Goal: Use online tool/utility: Utilize a website feature to perform a specific function

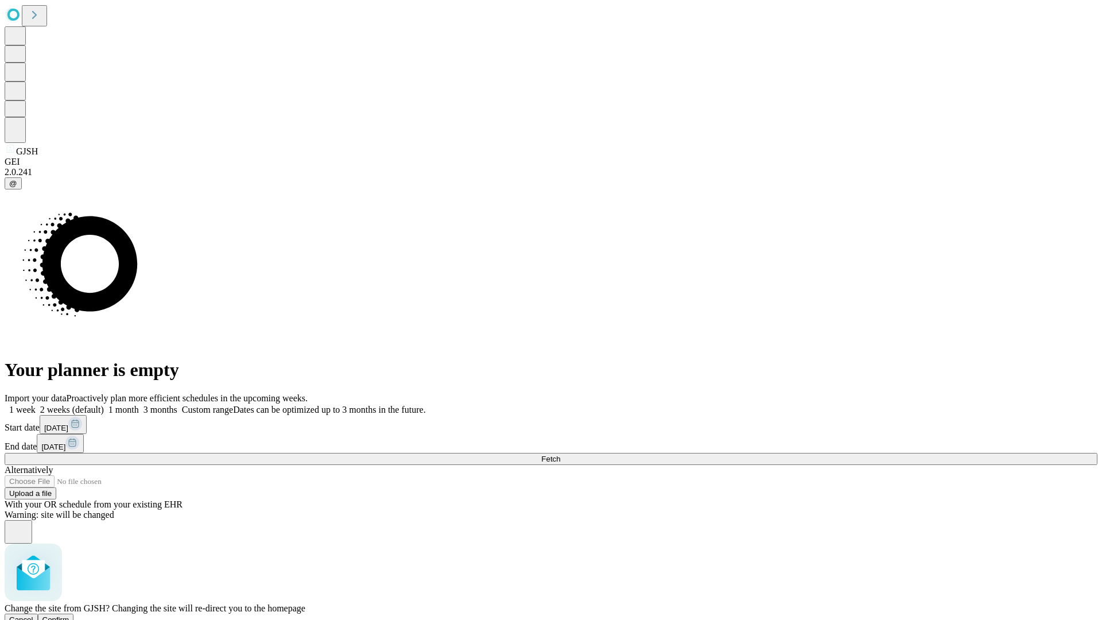
click at [69, 615] on span "Confirm" at bounding box center [55, 619] width 27 height 9
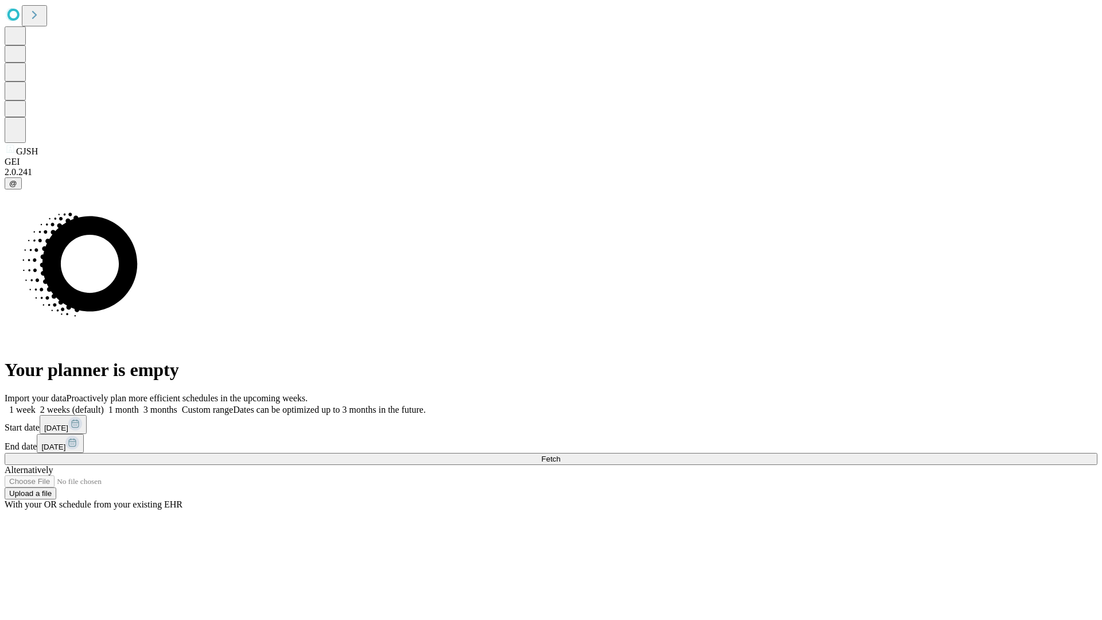
click at [36, 405] on label "1 week" at bounding box center [20, 410] width 31 height 10
click at [560, 455] on span "Fetch" at bounding box center [550, 459] width 19 height 9
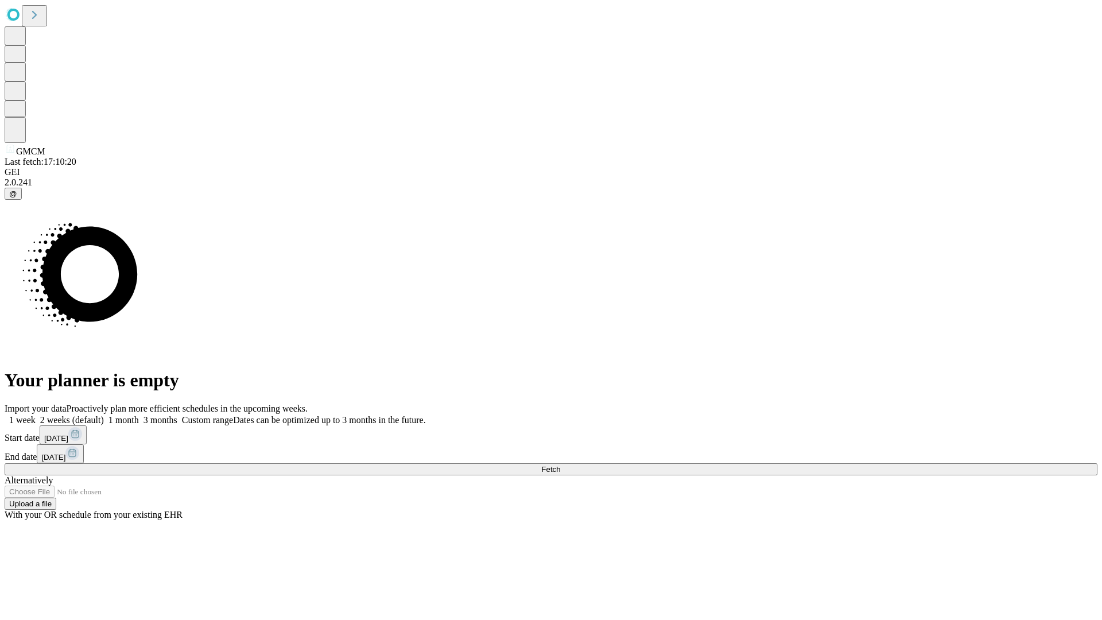
click at [36, 415] on label "1 week" at bounding box center [20, 420] width 31 height 10
click at [560, 465] on span "Fetch" at bounding box center [550, 469] width 19 height 9
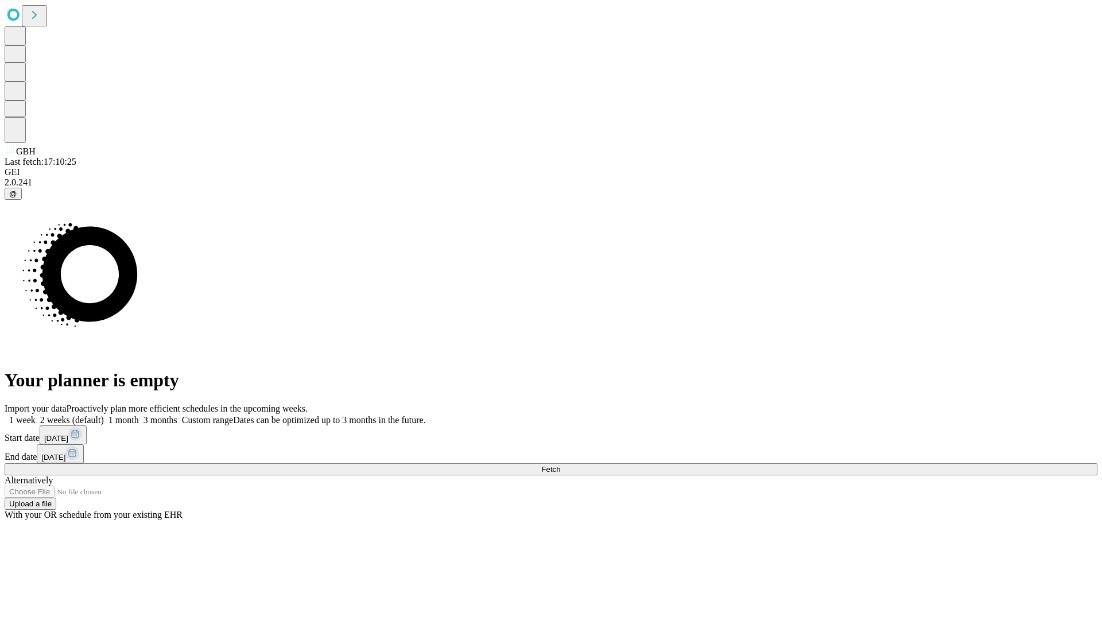
click at [36, 415] on label "1 week" at bounding box center [20, 420] width 31 height 10
click at [560, 465] on span "Fetch" at bounding box center [550, 469] width 19 height 9
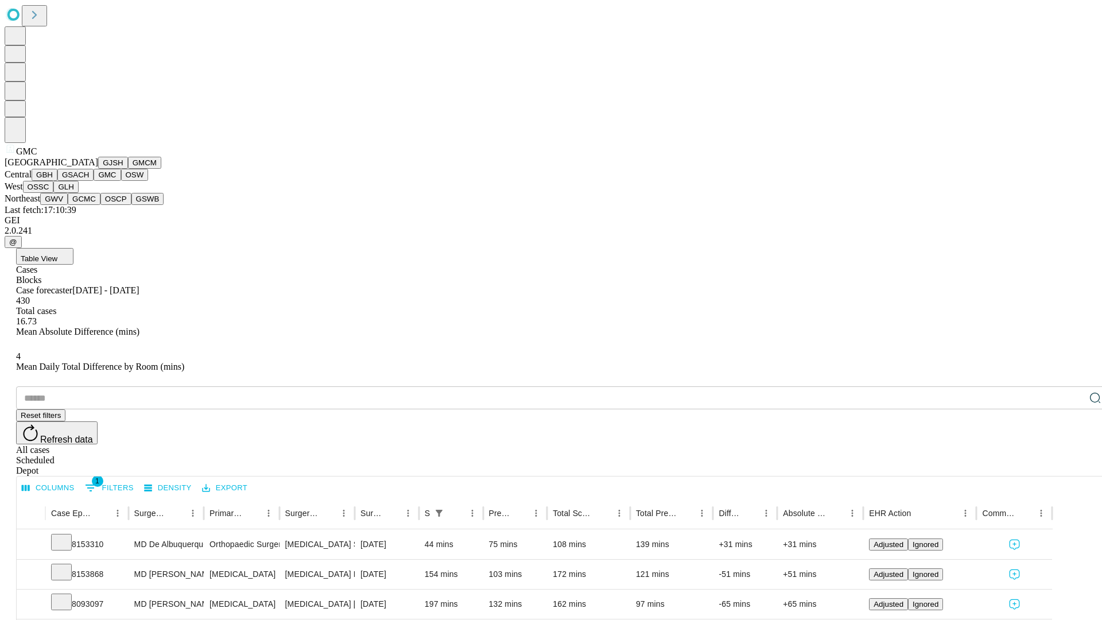
click at [121, 181] on button "OSW" at bounding box center [135, 175] width 28 height 12
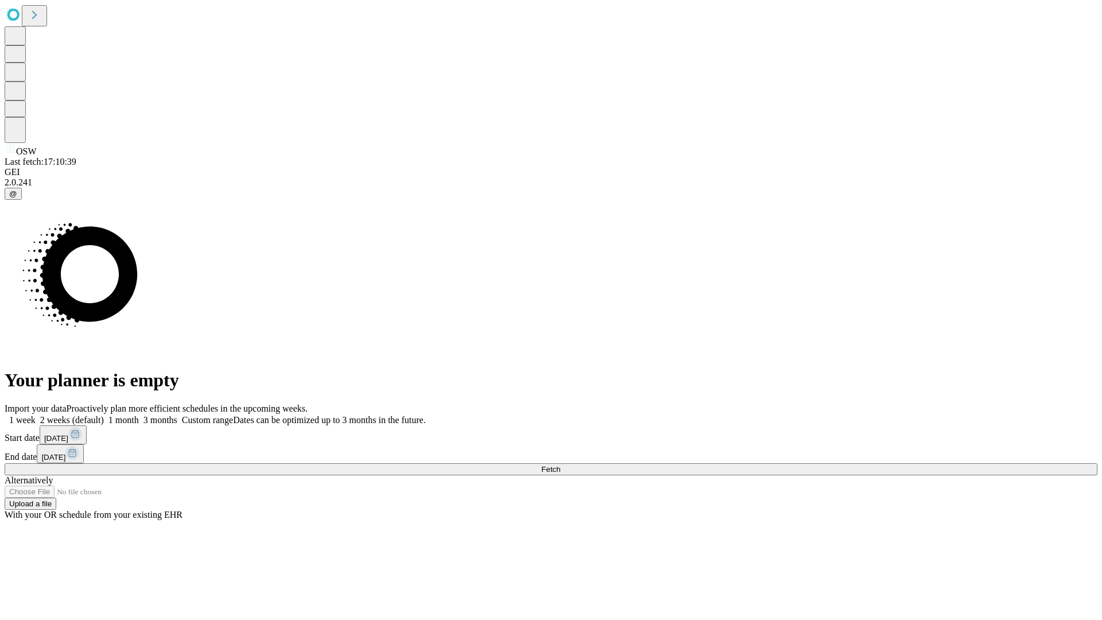
click at [36, 415] on label "1 week" at bounding box center [20, 420] width 31 height 10
click at [560, 465] on span "Fetch" at bounding box center [550, 469] width 19 height 9
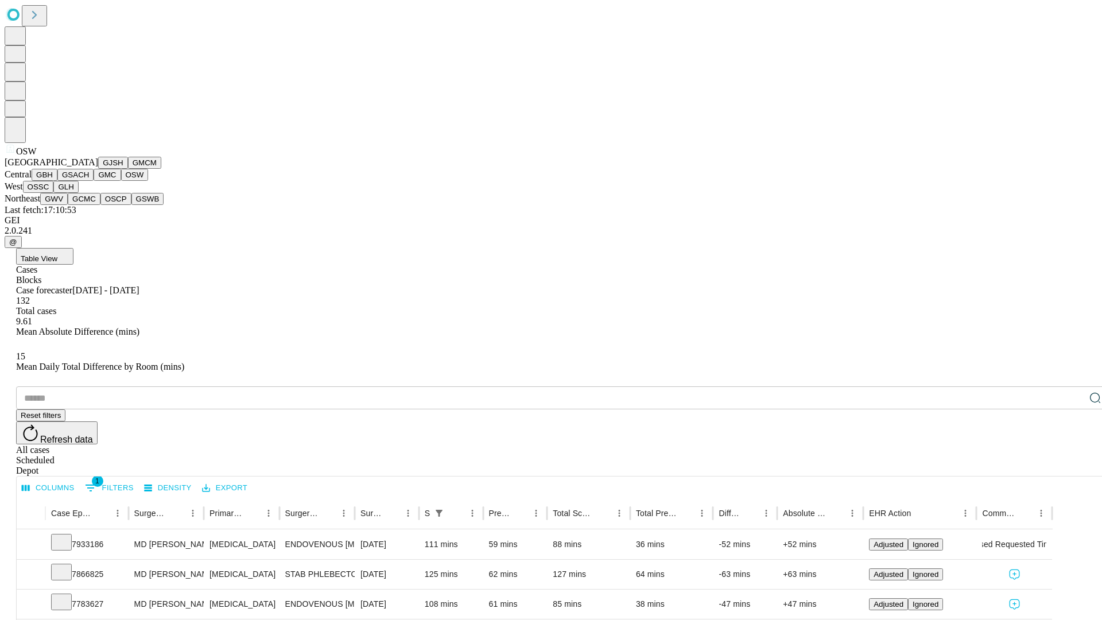
click at [54, 193] on button "OSSC" at bounding box center [38, 187] width 31 height 12
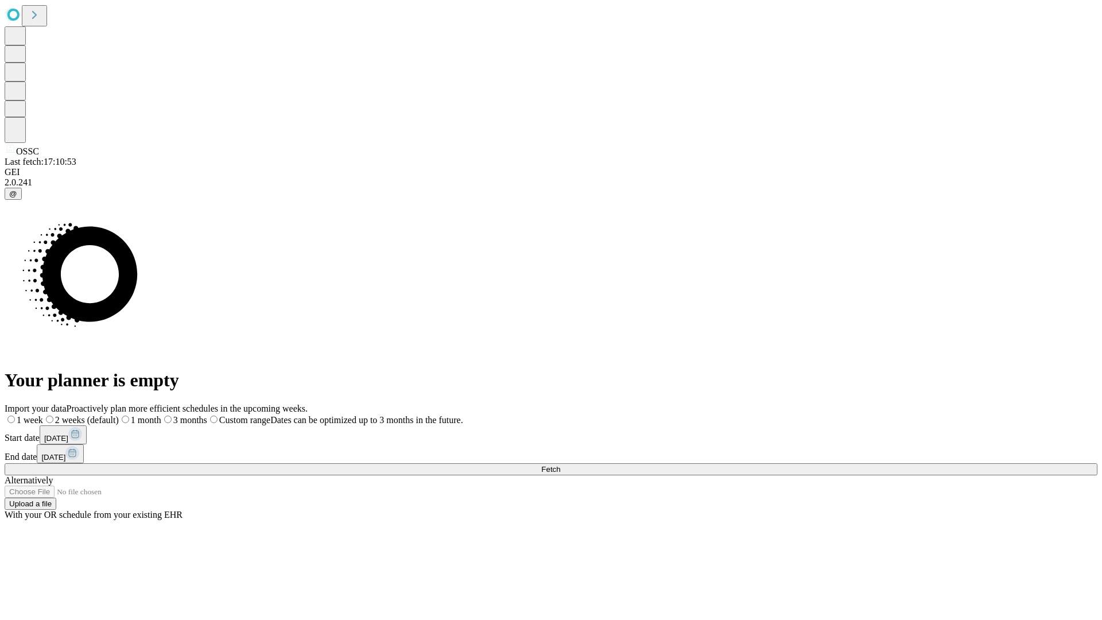
click at [43, 415] on label "1 week" at bounding box center [24, 420] width 38 height 10
click at [560, 465] on span "Fetch" at bounding box center [550, 469] width 19 height 9
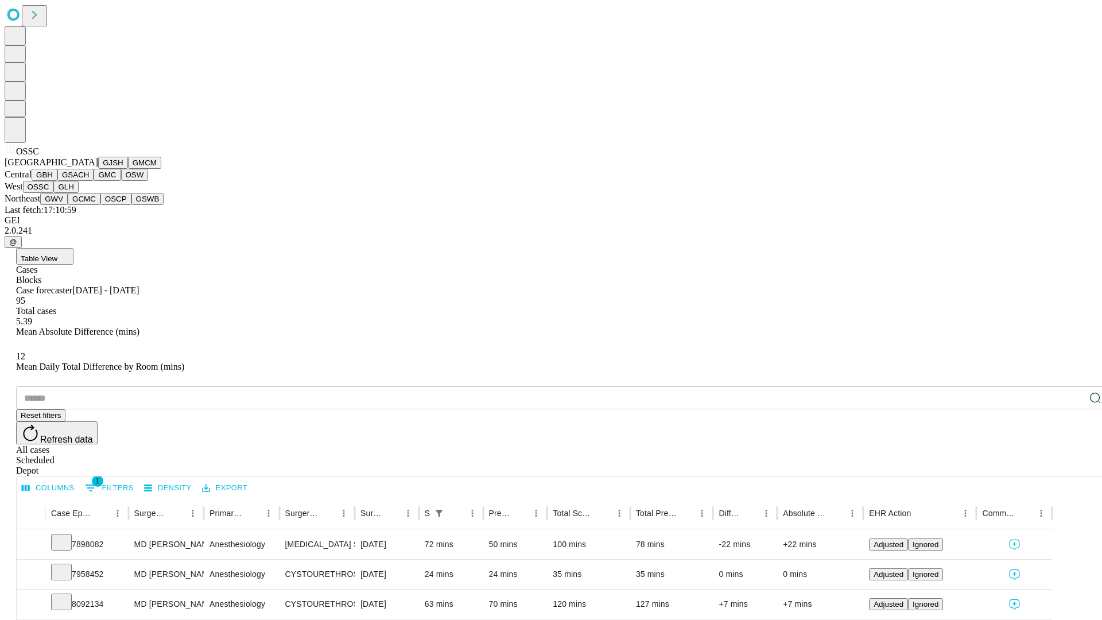
click at [78, 193] on button "GLH" at bounding box center [65, 187] width 25 height 12
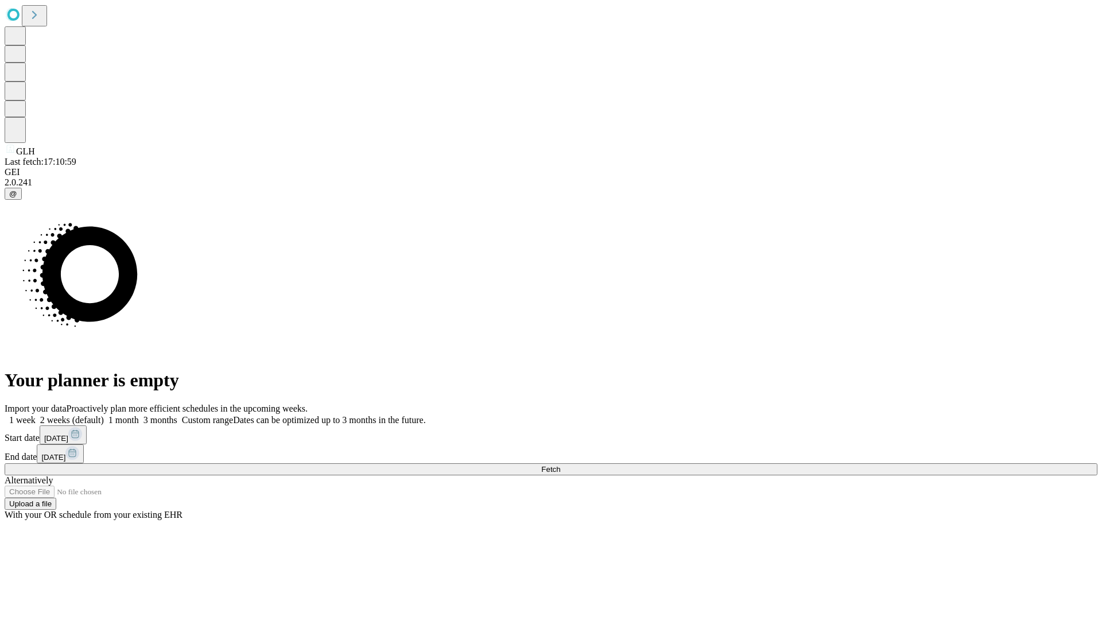
click at [560, 465] on span "Fetch" at bounding box center [550, 469] width 19 height 9
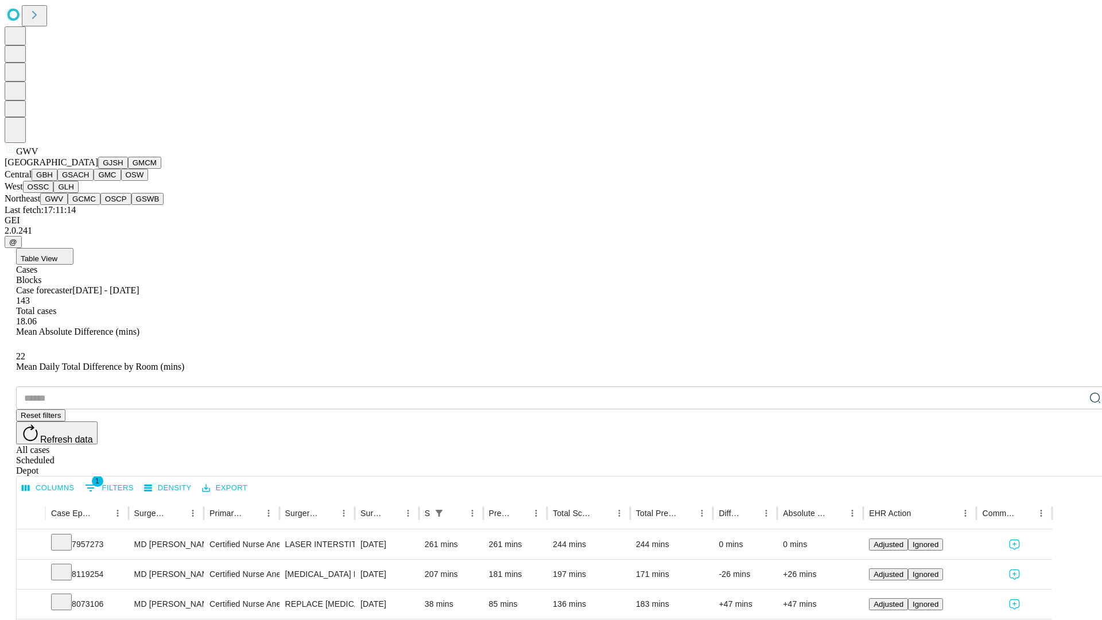
click at [89, 205] on button "GCMC" at bounding box center [84, 199] width 33 height 12
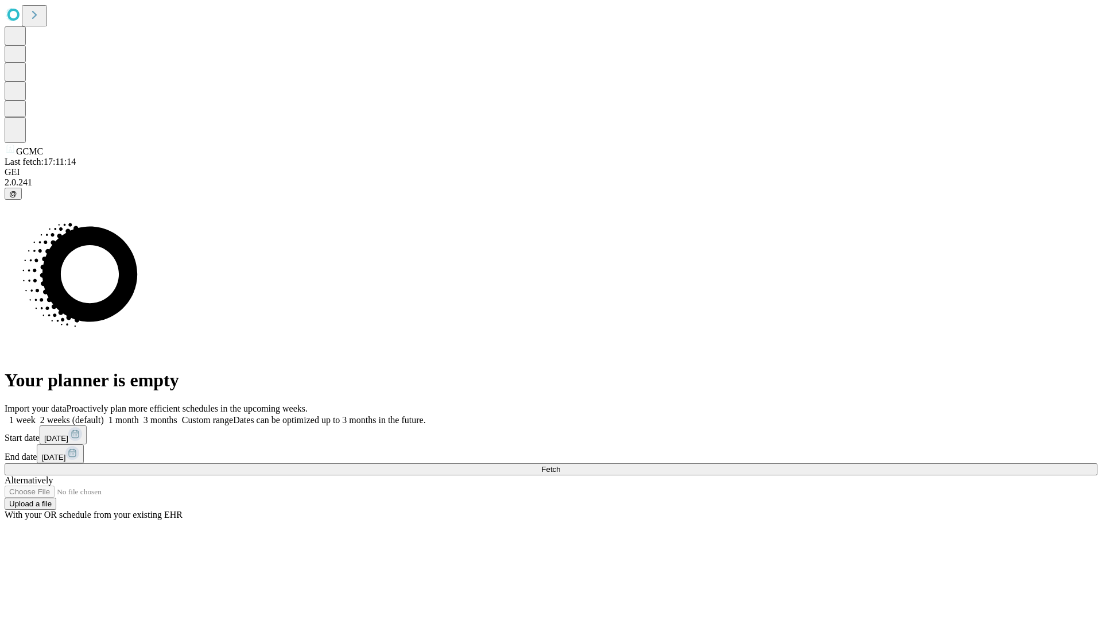
click at [36, 415] on label "1 week" at bounding box center [20, 420] width 31 height 10
click at [560, 465] on span "Fetch" at bounding box center [550, 469] width 19 height 9
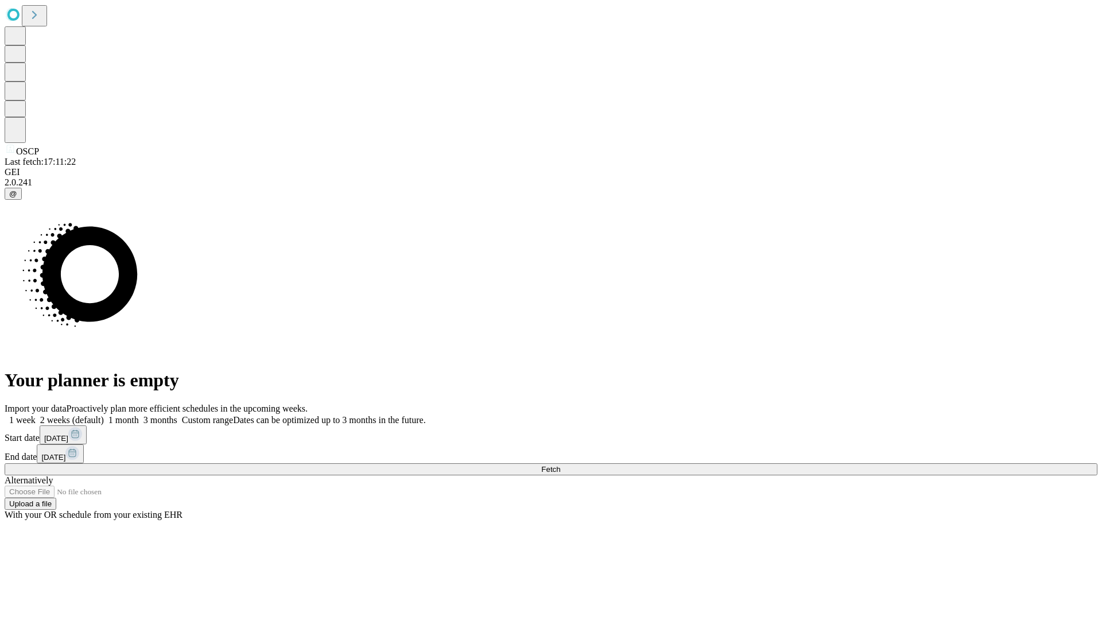
click at [36, 415] on label "1 week" at bounding box center [20, 420] width 31 height 10
click at [560, 465] on span "Fetch" at bounding box center [550, 469] width 19 height 9
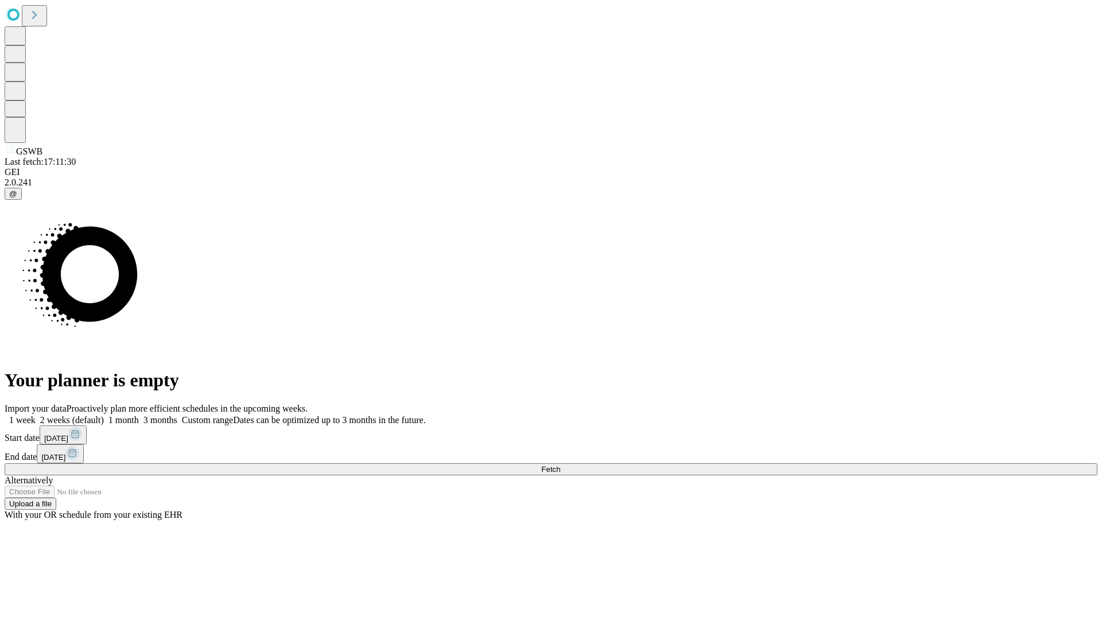
click at [36, 415] on label "1 week" at bounding box center [20, 420] width 31 height 10
click at [560, 465] on span "Fetch" at bounding box center [550, 469] width 19 height 9
